Goal: Information Seeking & Learning: Learn about a topic

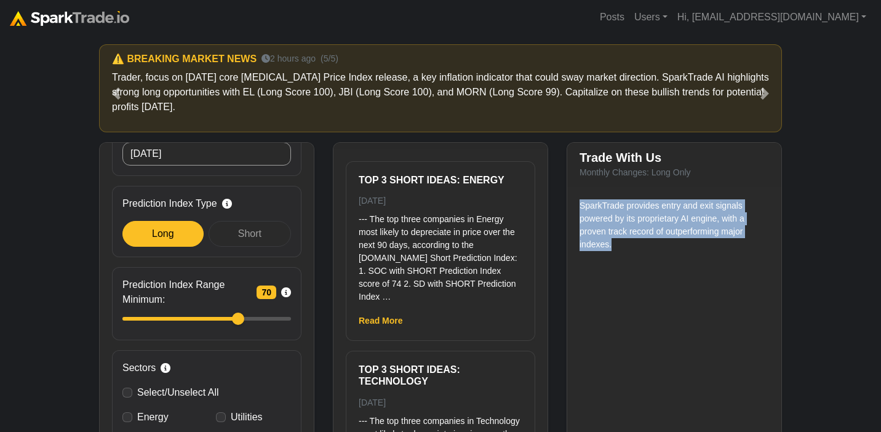
drag, startPoint x: 613, startPoint y: 246, endPoint x: 579, endPoint y: 208, distance: 51.4
click at [579, 208] on p "SparkTrade provides entry and exit signals powered by its proprietary AI engine…" at bounding box center [673, 225] width 189 height 52
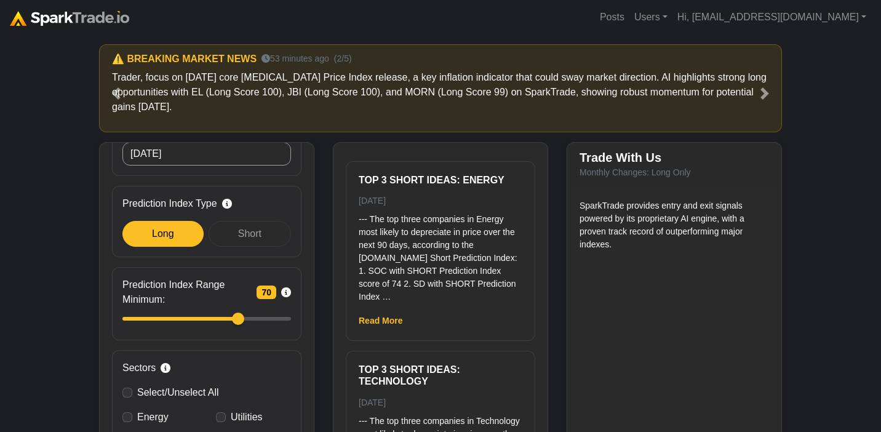
click at [637, 169] on small "Monthly Changes: Long Only" at bounding box center [634, 172] width 111 height 10
click at [692, 173] on div "Trade With Us Monthly Changes: Long Only" at bounding box center [674, 165] width 214 height 44
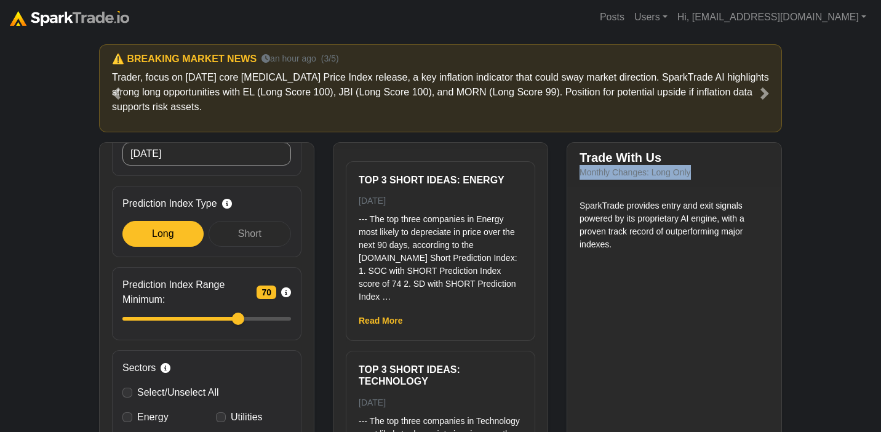
drag, startPoint x: 694, startPoint y: 174, endPoint x: 574, endPoint y: 173, distance: 120.5
click at [574, 173] on div "Trade With Us Monthly Changes: Long Only" at bounding box center [674, 165] width 214 height 44
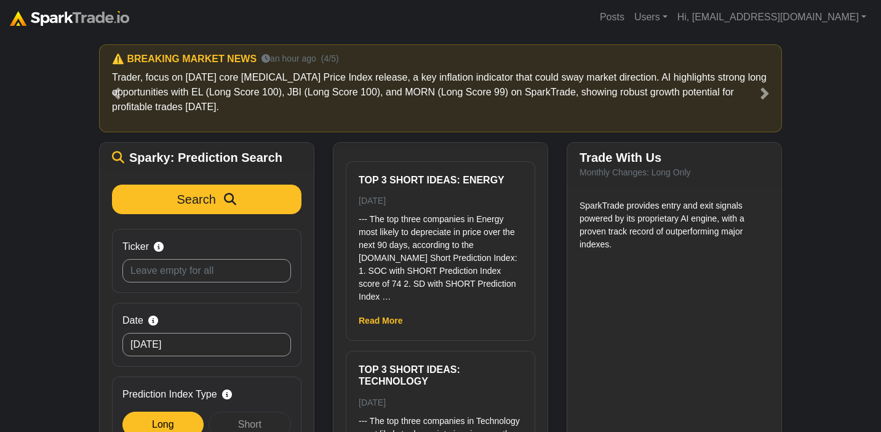
click at [799, 206] on div "How to Use SparkTrade.io × ⚠️ BREAKING MARKET NEWS 23 minutes ago (1/5) Trader,…" at bounding box center [440, 265] width 881 height 463
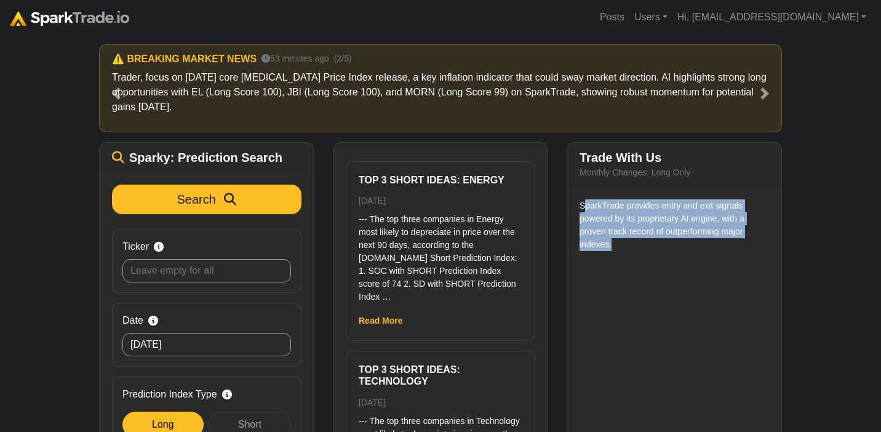
drag, startPoint x: 584, startPoint y: 205, endPoint x: 616, endPoint y: 250, distance: 55.5
click at [616, 250] on p "SparkTrade provides entry and exit signals powered by its proprietary AI engine…" at bounding box center [673, 225] width 189 height 52
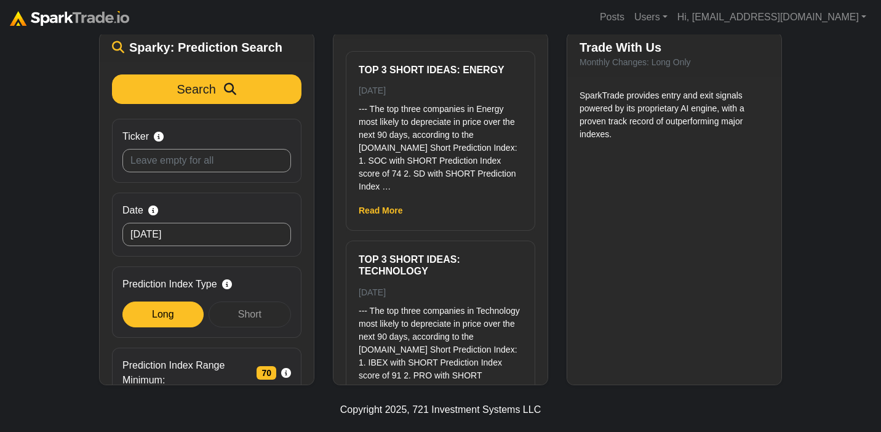
click at [833, 141] on div "How to Use SparkTrade.io × ⚠️ BREAKING MARKET NEWS 23 minutes ago (1/5) Trader,…" at bounding box center [440, 155] width 881 height 463
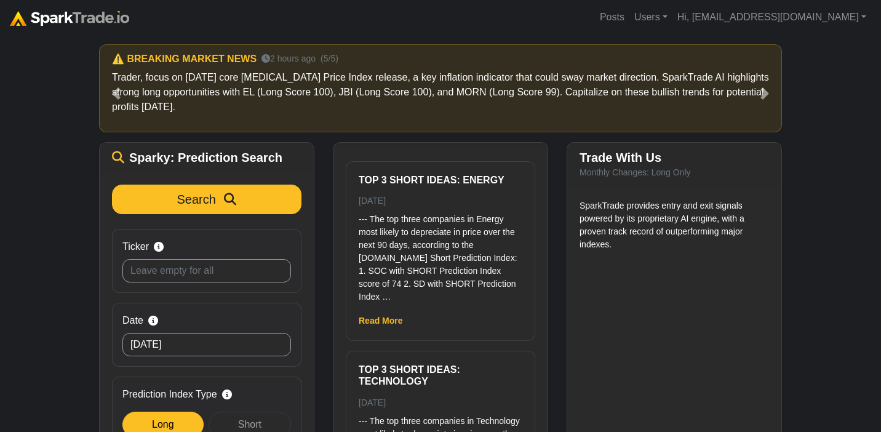
scroll to position [1, 0]
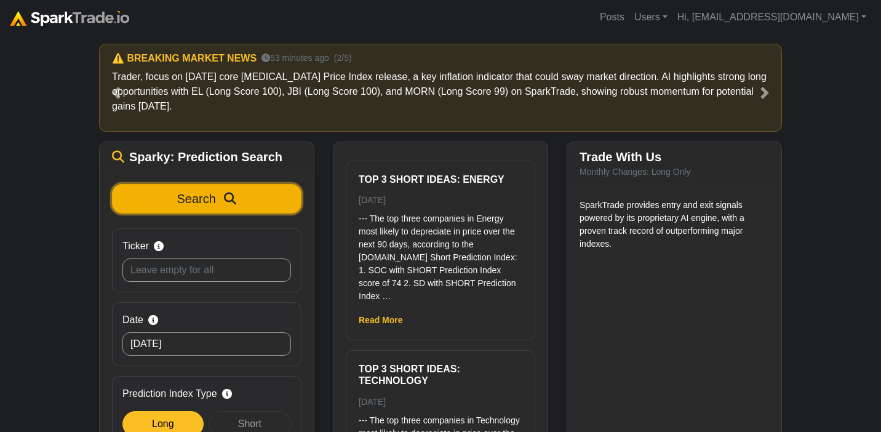
click at [195, 197] on span "Search" at bounding box center [196, 199] width 39 height 14
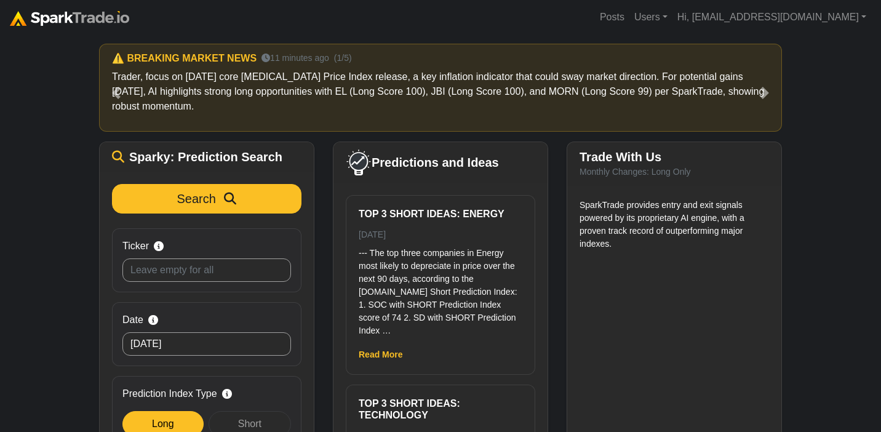
scroll to position [1, 0]
click at [90, 20] on img at bounding box center [69, 18] width 119 height 15
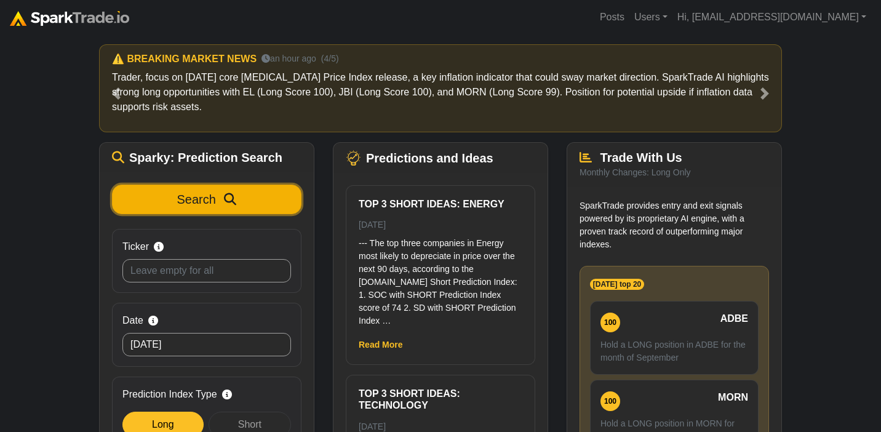
click at [172, 200] on button "Search" at bounding box center [206, 199] width 189 height 30
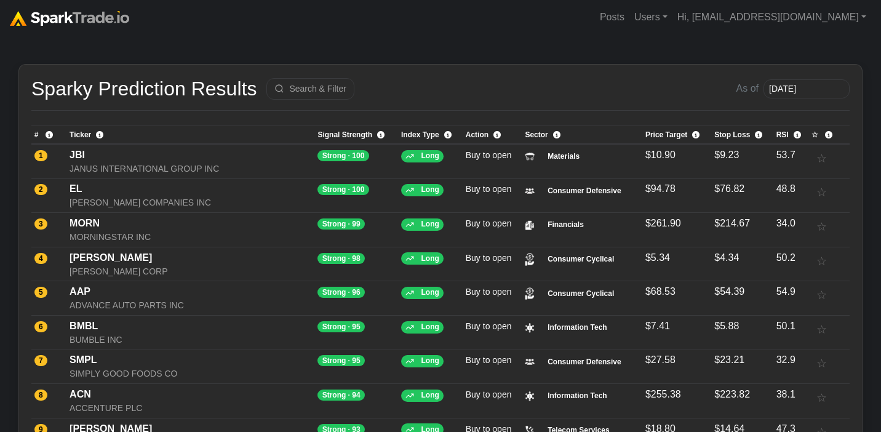
click at [113, 175] on div "JANUS INTERNATIONAL GROUP INC" at bounding box center [190, 168] width 242 height 13
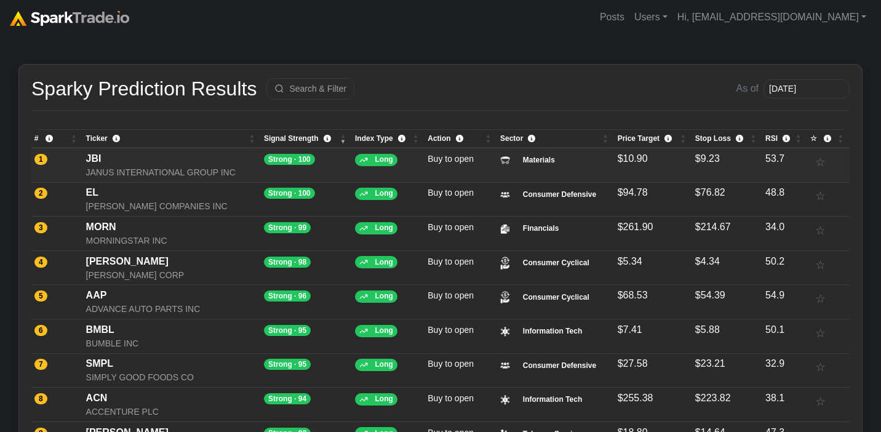
click at [125, 169] on div "JANUS INTERNATIONAL GROUP INC" at bounding box center [172, 172] width 172 height 13
click at [69, 13] on img at bounding box center [69, 18] width 119 height 15
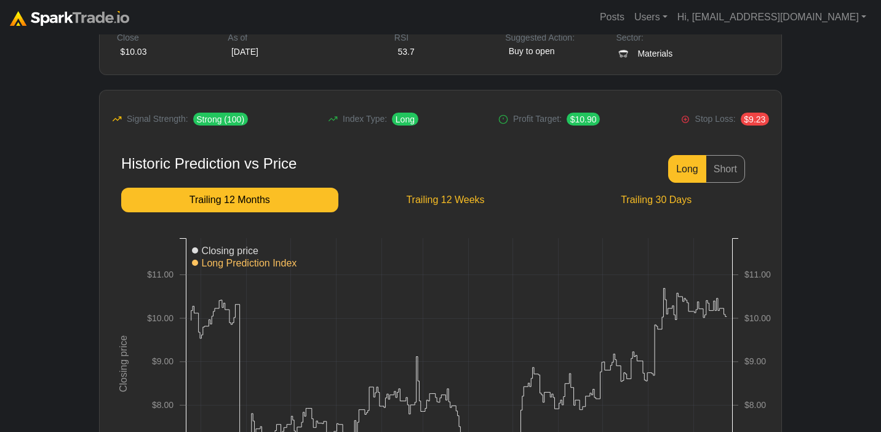
scroll to position [90, 0]
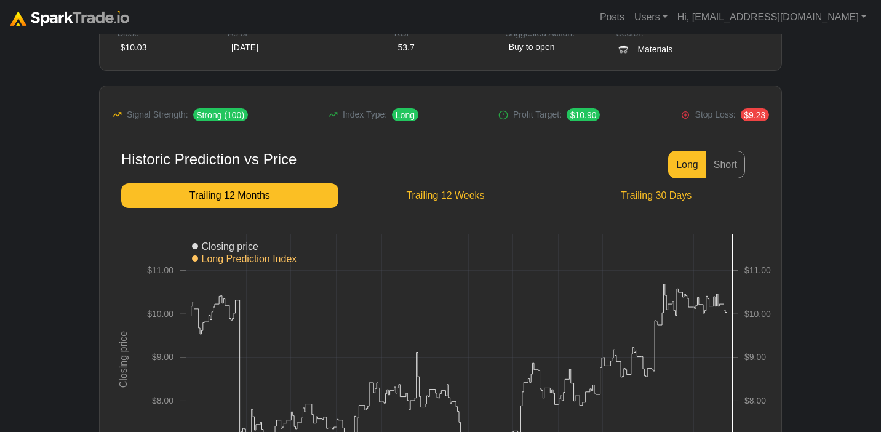
click at [154, 161] on div "Historic Prediction vs Price" at bounding box center [208, 160] width 175 height 18
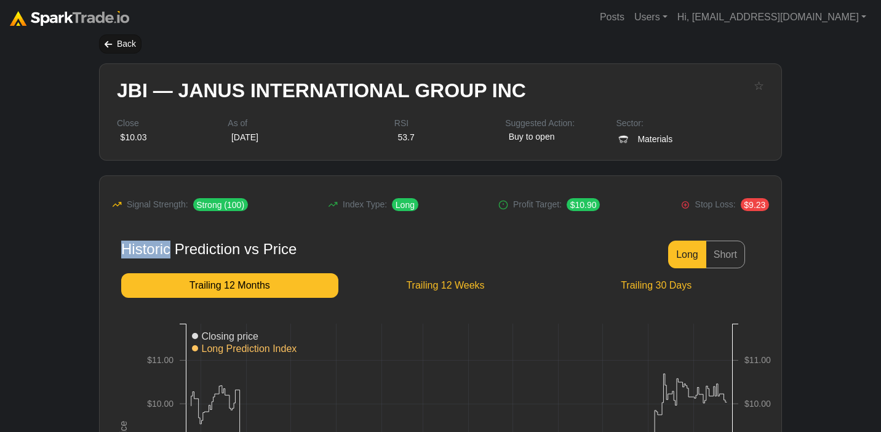
click at [131, 47] on div "Back" at bounding box center [120, 43] width 42 height 19
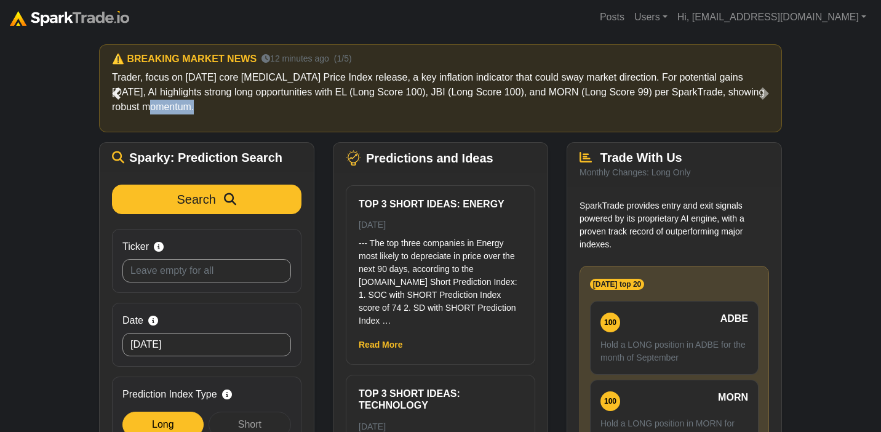
drag, startPoint x: 174, startPoint y: 110, endPoint x: 109, endPoint y: 77, distance: 72.6
click at [109, 77] on div "⚠️ BREAKING MARKET NEWS 12 minutes ago (1/5) Trader, focus on [DATE] core [MEDI…" at bounding box center [440, 93] width 683 height 98
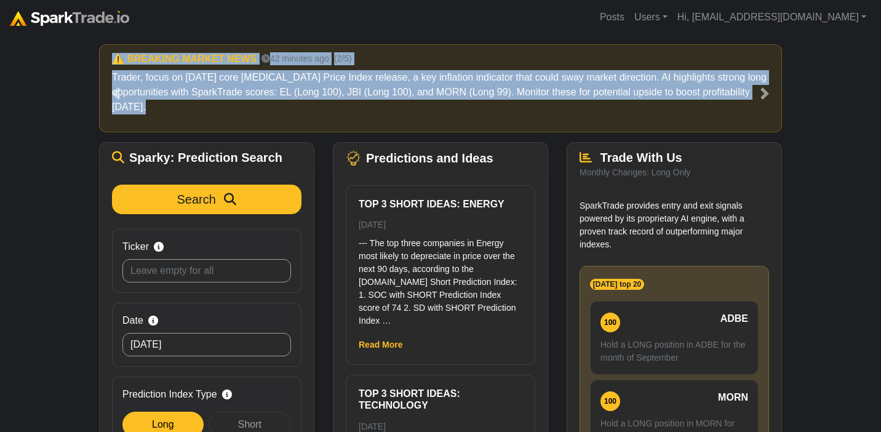
click at [65, 99] on div "How to Use [DOMAIN_NAME] × ⚠️ BREAKING MARKET NEWS 12 minutes ago (1/5) Trader,…" at bounding box center [440, 271] width 881 height 475
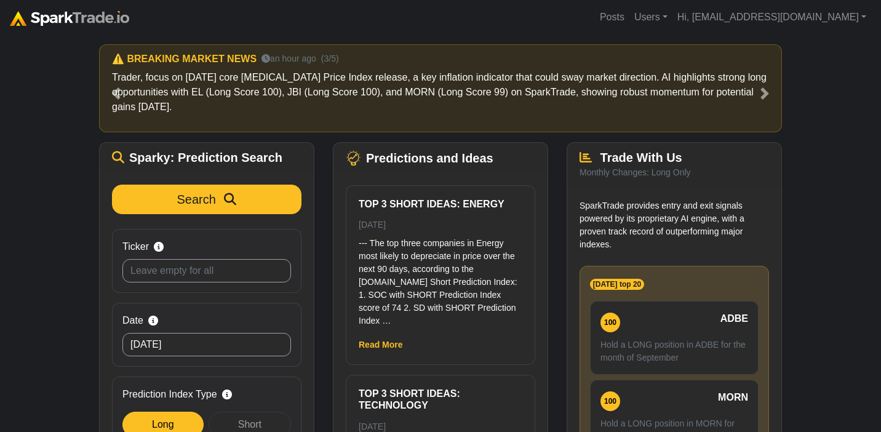
click at [42, 128] on div "How to Use SparkTrade.io × ⚠️ BREAKING MARKET NEWS 12 minutes ago (1/5) Trader,…" at bounding box center [440, 271] width 881 height 475
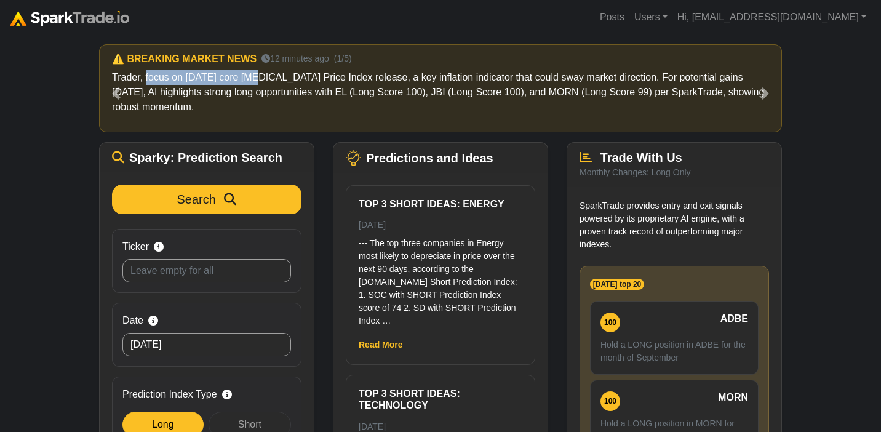
drag, startPoint x: 255, startPoint y: 79, endPoint x: 143, endPoint y: 77, distance: 111.9
click at [143, 77] on p "Trader, focus on tomorrow's core PCE Price Index release, a key inflation indic…" at bounding box center [440, 92] width 657 height 44
click at [721, 78] on p "Trader, focus on tomorrow's core PCE Price Index release, a key inflation indic…" at bounding box center [440, 92] width 657 height 44
click at [763, 98] on span at bounding box center [764, 93] width 12 height 12
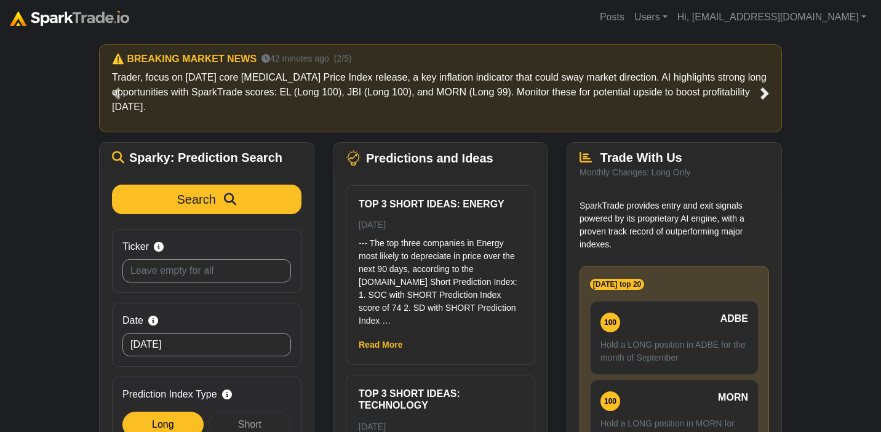
click at [767, 92] on span at bounding box center [764, 93] width 12 height 12
click at [764, 95] on span at bounding box center [764, 93] width 12 height 12
click at [758, 92] on span at bounding box center [764, 93] width 12 height 12
click at [825, 81] on div "How to Use SparkTrade.io × ⚠️ BREAKING MARKET NEWS 12 minutes ago (1/5) Trader,…" at bounding box center [440, 271] width 881 height 475
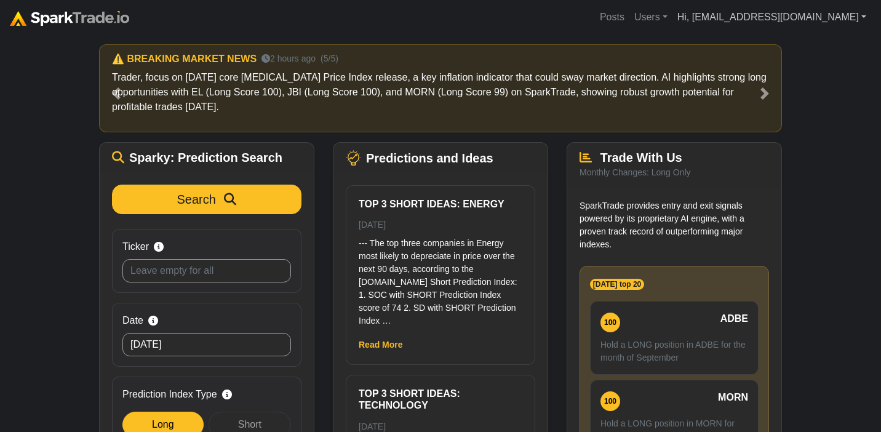
click at [857, 21] on link "Hi, [EMAIL_ADDRESS][DOMAIN_NAME]" at bounding box center [771, 17] width 199 height 25
